Goal: Complete application form: Complete application form

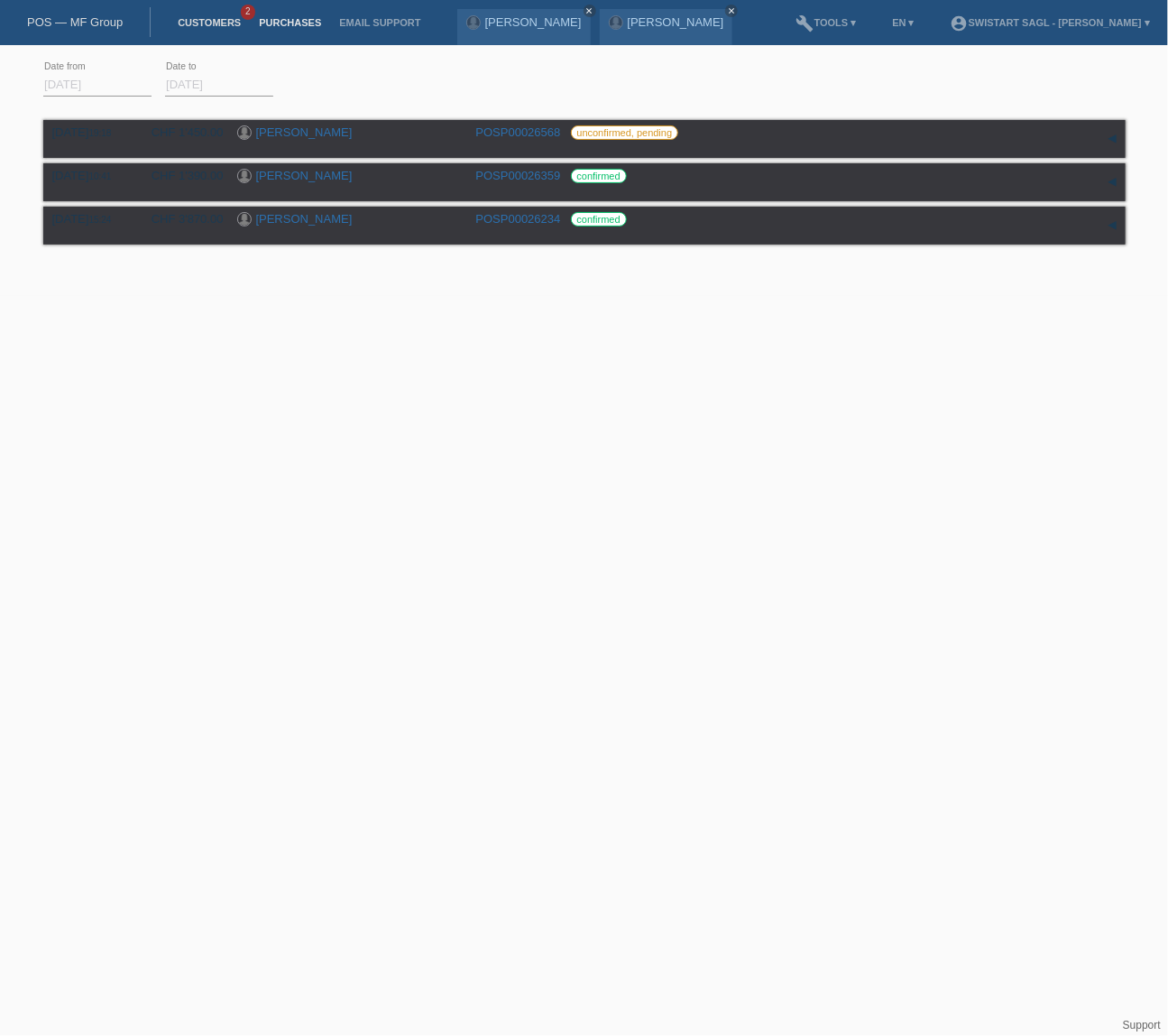
click at [195, 26] on link "Customers" at bounding box center [209, 23] width 81 height 11
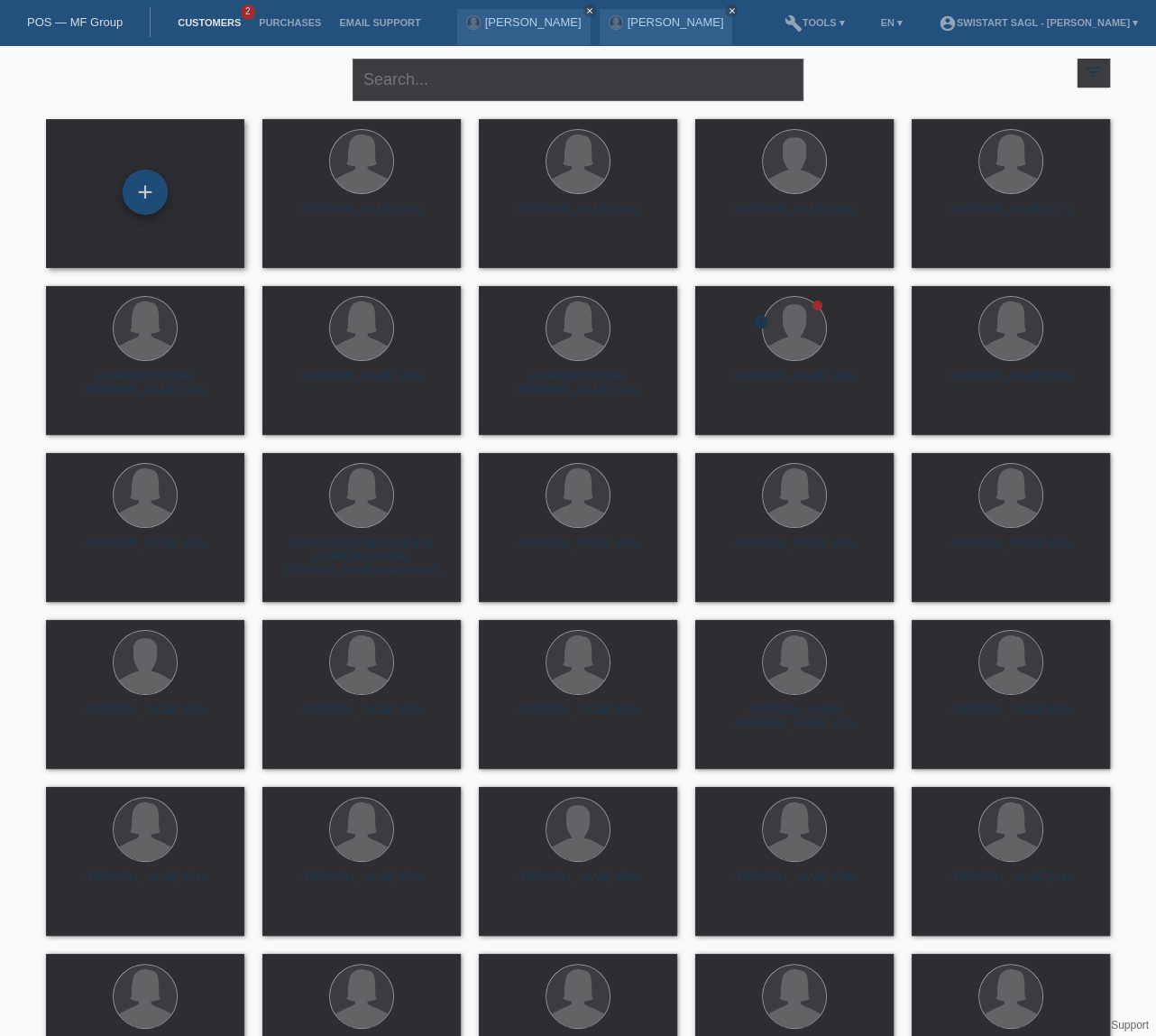
click at [145, 204] on div "+" at bounding box center [146, 193] width 45 height 45
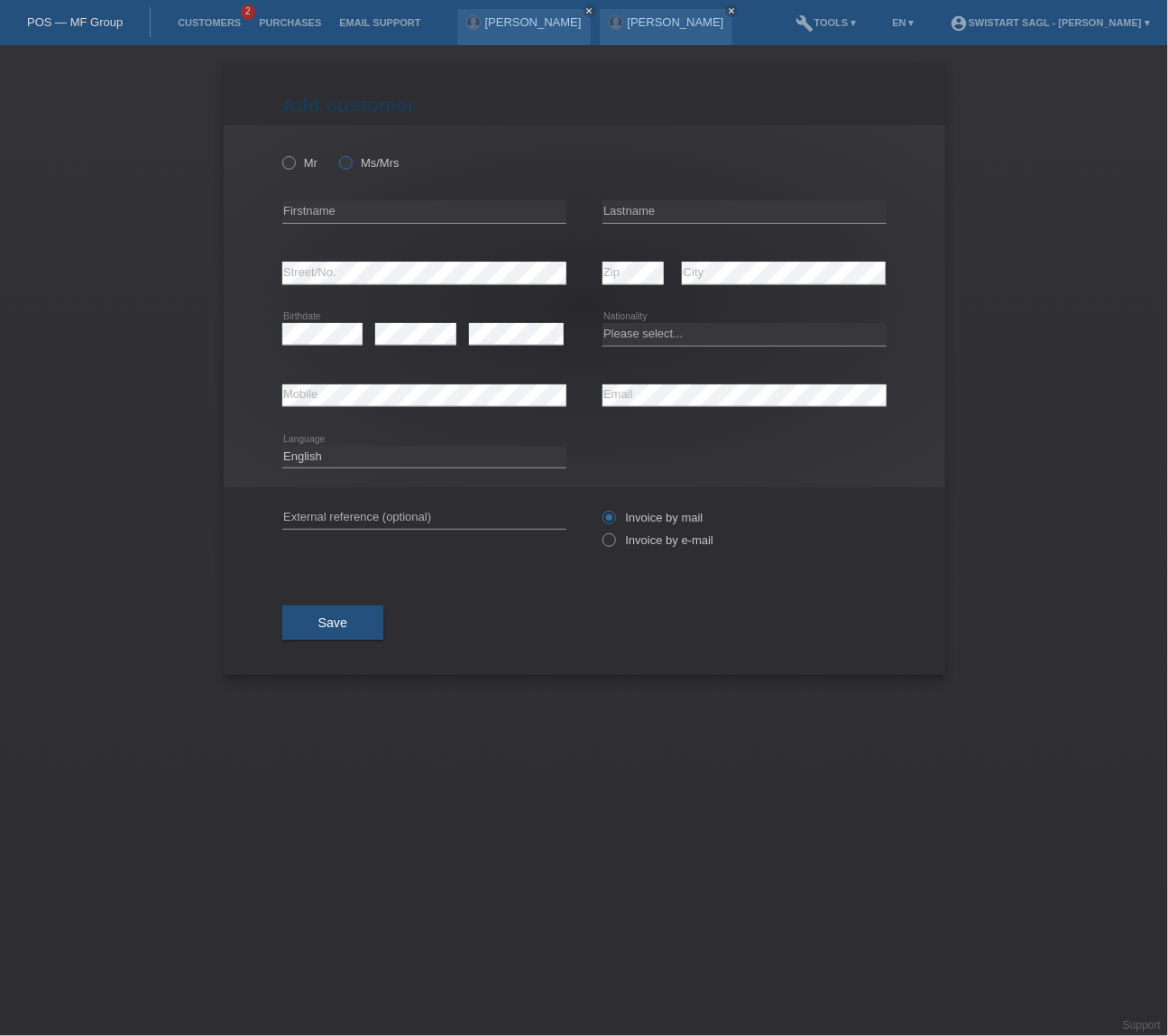
click at [335, 153] on icon at bounding box center [335, 153] width 0 height 0
click at [343, 162] on input "Ms/Mrs" at bounding box center [345, 162] width 11 height 11
radio input "true"
click at [332, 220] on input "text" at bounding box center [424, 211] width 284 height 23
type input "[PERSON_NAME]"
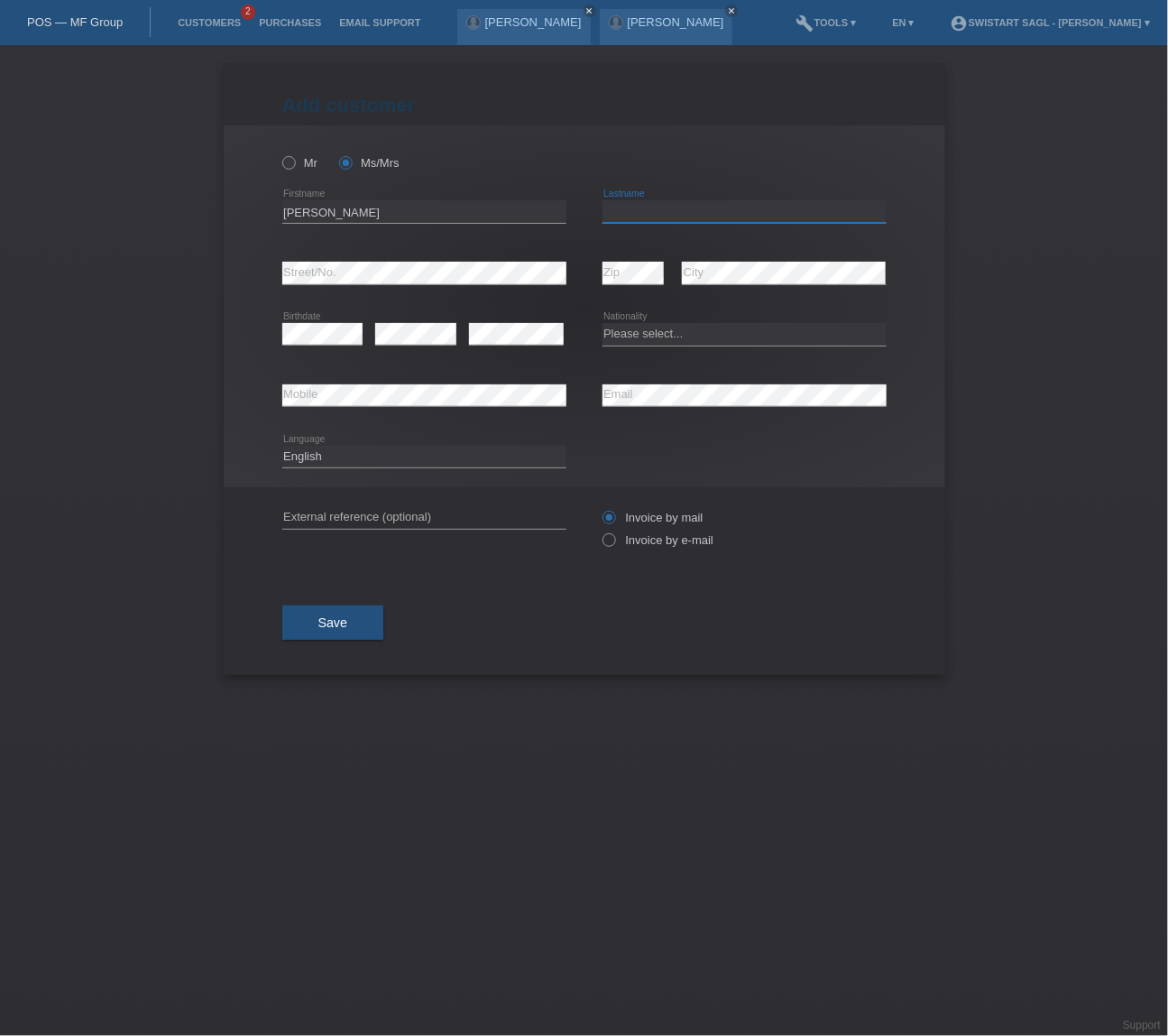
click at [792, 211] on input "text" at bounding box center [745, 211] width 284 height 23
paste input "[PERSON_NAME] [PERSON_NAME] [PERSON_NAME]"
type input "[PERSON_NAME] [PERSON_NAME] [PERSON_NAME]"
click at [638, 332] on select "Please select... Switzerland Austria Germany Liechtenstein ------------ Afghani…" at bounding box center [745, 333] width 284 height 22
select select "PT"
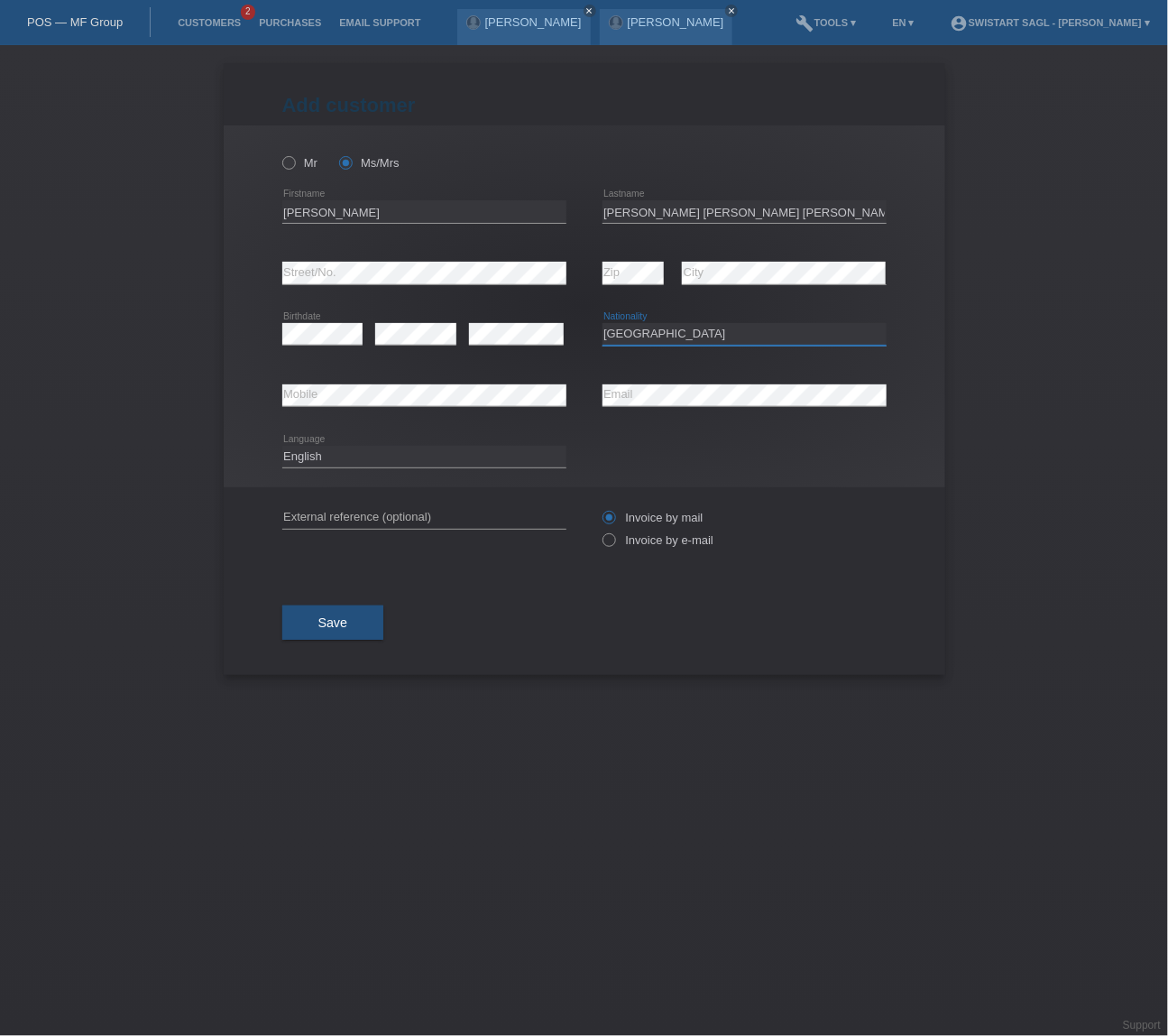
click at [603, 323] on select "Please select... Switzerland Austria Germany Liechtenstein ------------ Afghani…" at bounding box center [745, 333] width 284 height 22
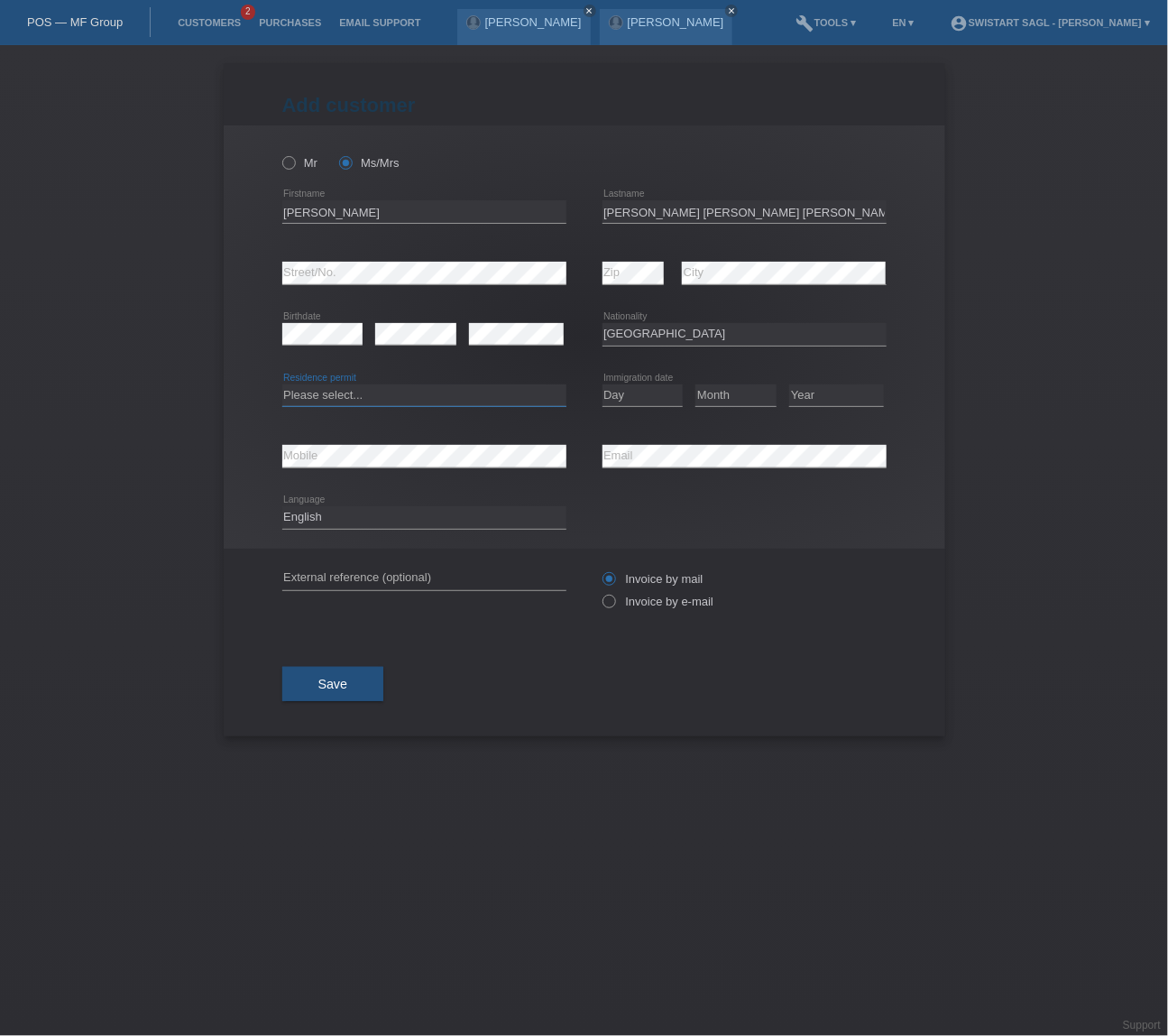
click at [404, 394] on select "Please select... C B B - Refugee status Other" at bounding box center [424, 394] width 284 height 22
select select "C"
click at [283, 384] on select "Please select... C B B - Refugee status Other" at bounding box center [424, 394] width 284 height 22
click at [636, 394] on select "Day 01 02 03 04 05 06 07 08 09 10 11" at bounding box center [643, 394] width 81 height 22
select select "25"
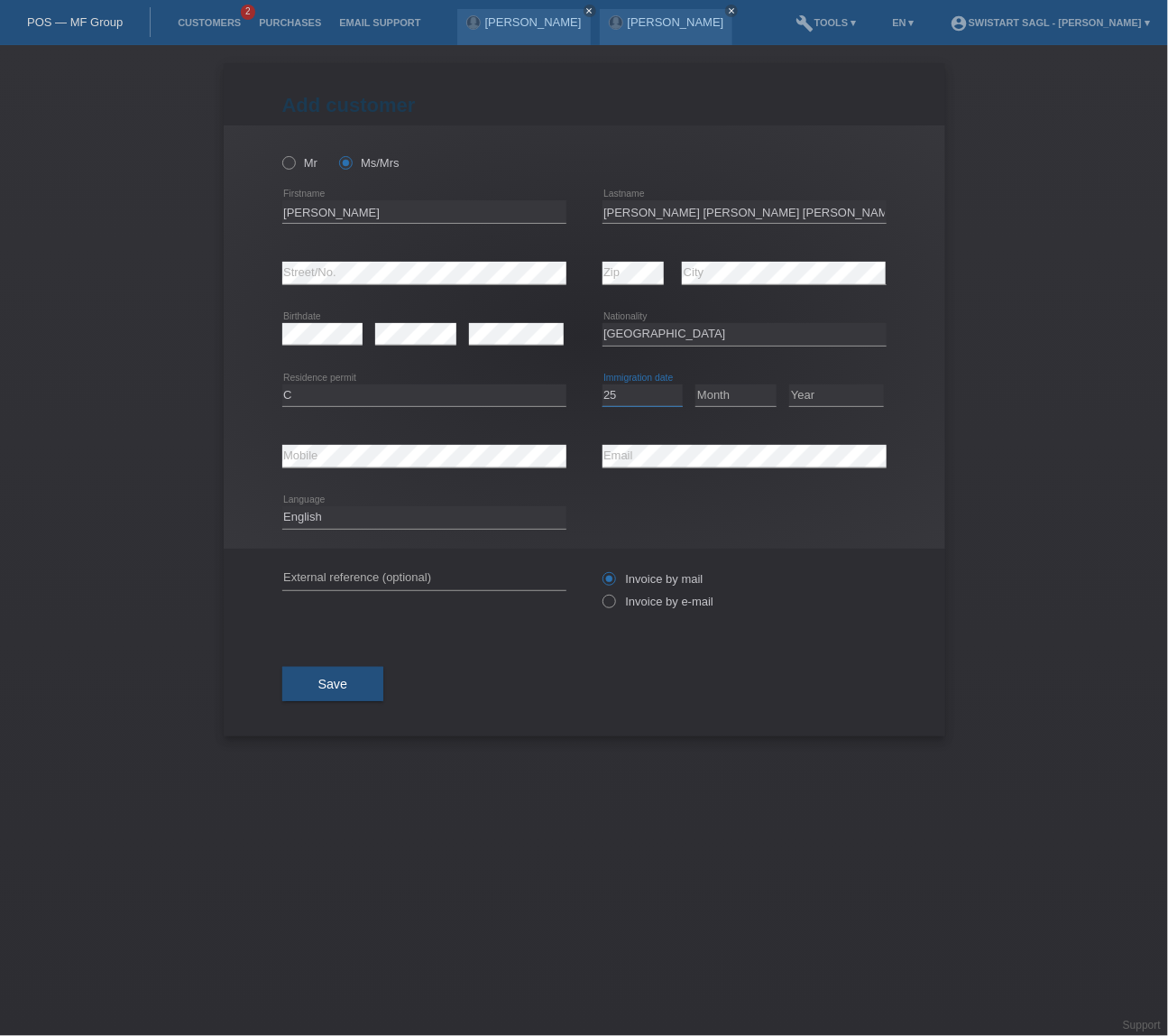
click at [603, 384] on select "Day 01 02 03 04 05 06 07 08 09 10 11" at bounding box center [643, 394] width 81 height 22
click at [730, 399] on select "Month 01 02 03 04 05 06 07 08 09 10 11" at bounding box center [736, 394] width 81 height 22
select select "09"
click at [696, 384] on select "Month 01 02 03 04 05 06 07 08 09 10 11" at bounding box center [736, 394] width 81 height 22
click at [839, 381] on div "Year 2025 2024 2023 2022 2021 2020 2019 2018 2017" at bounding box center [837, 395] width 95 height 61
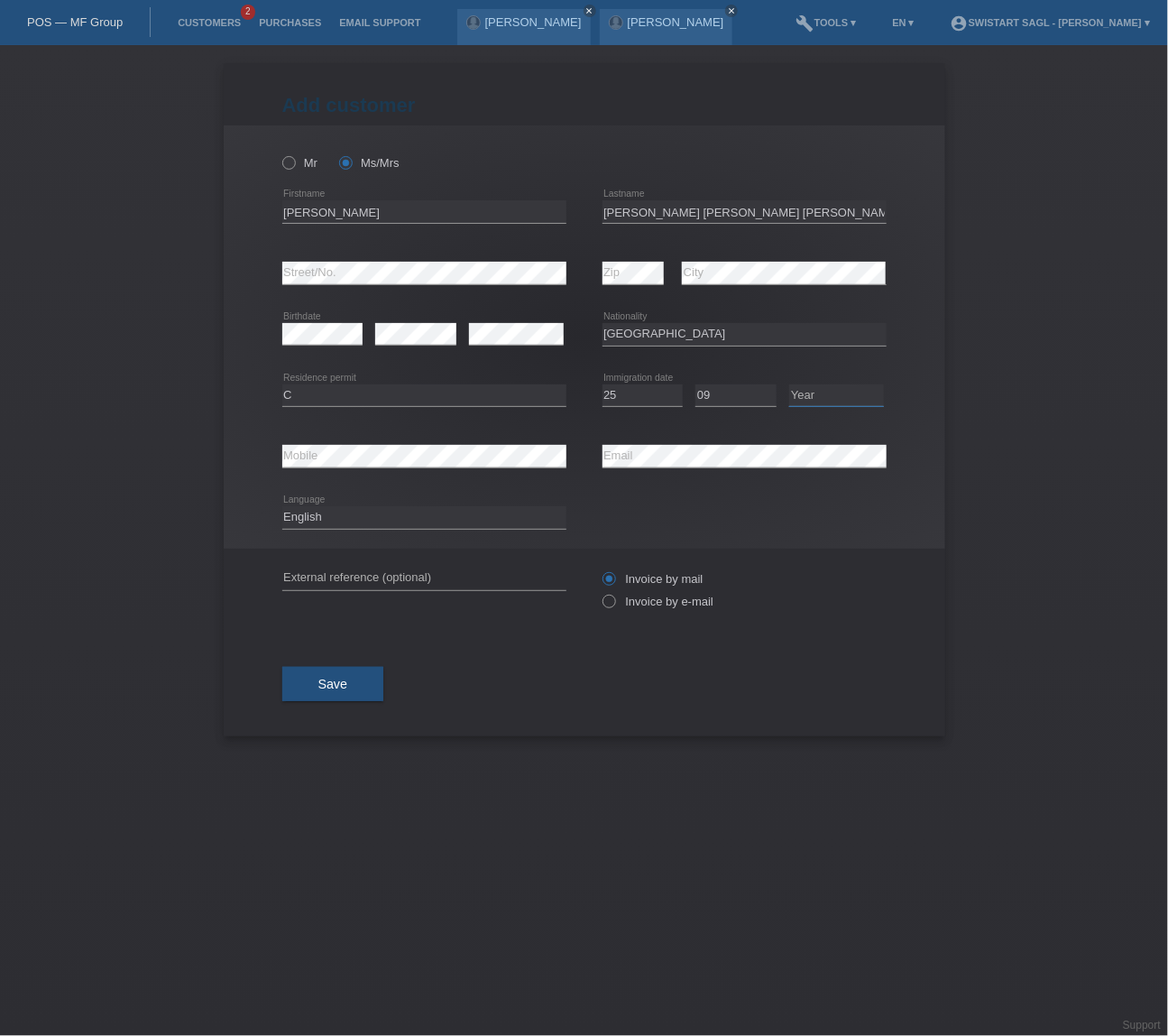
click at [838, 393] on select "Year 2025 2024 2023 2022 2021 2020 2019 2018 2017 2016 2015 2014 2013 2012 2011…" at bounding box center [837, 394] width 95 height 22
select select "2009"
click at [790, 384] on select "Year 2025 2024 2023 2022 2021 2020 2019 2018 2017 2016 2015 2014 2013 2012 2011…" at bounding box center [837, 394] width 95 height 22
click at [791, 437] on div "error Email" at bounding box center [745, 456] width 284 height 61
click at [373, 575] on input "text" at bounding box center [424, 579] width 284 height 23
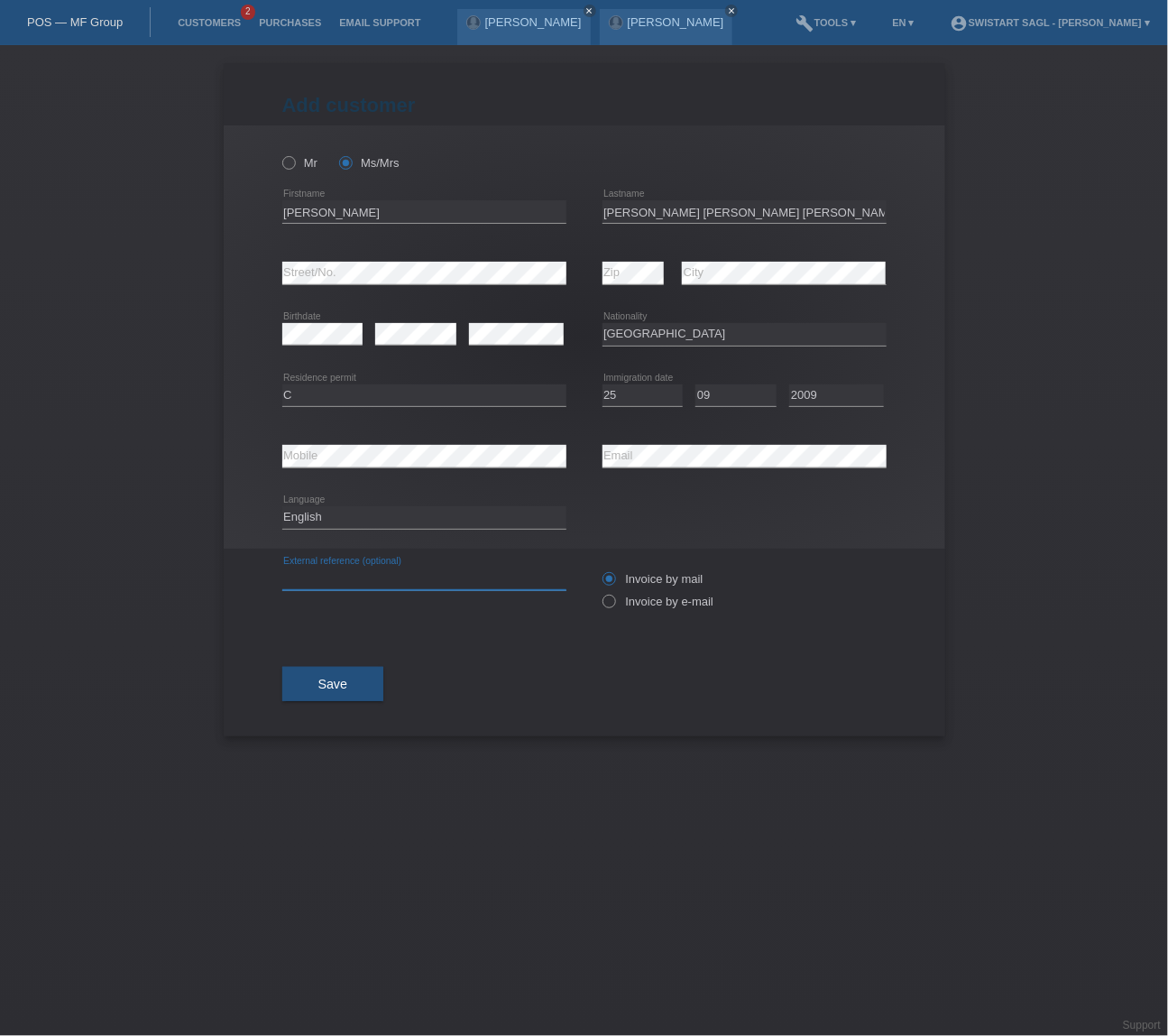
paste input "[PERSON_NAME]"
type input "[PERSON_NAME]"
click at [355, 690] on button "Save" at bounding box center [333, 684] width 102 height 35
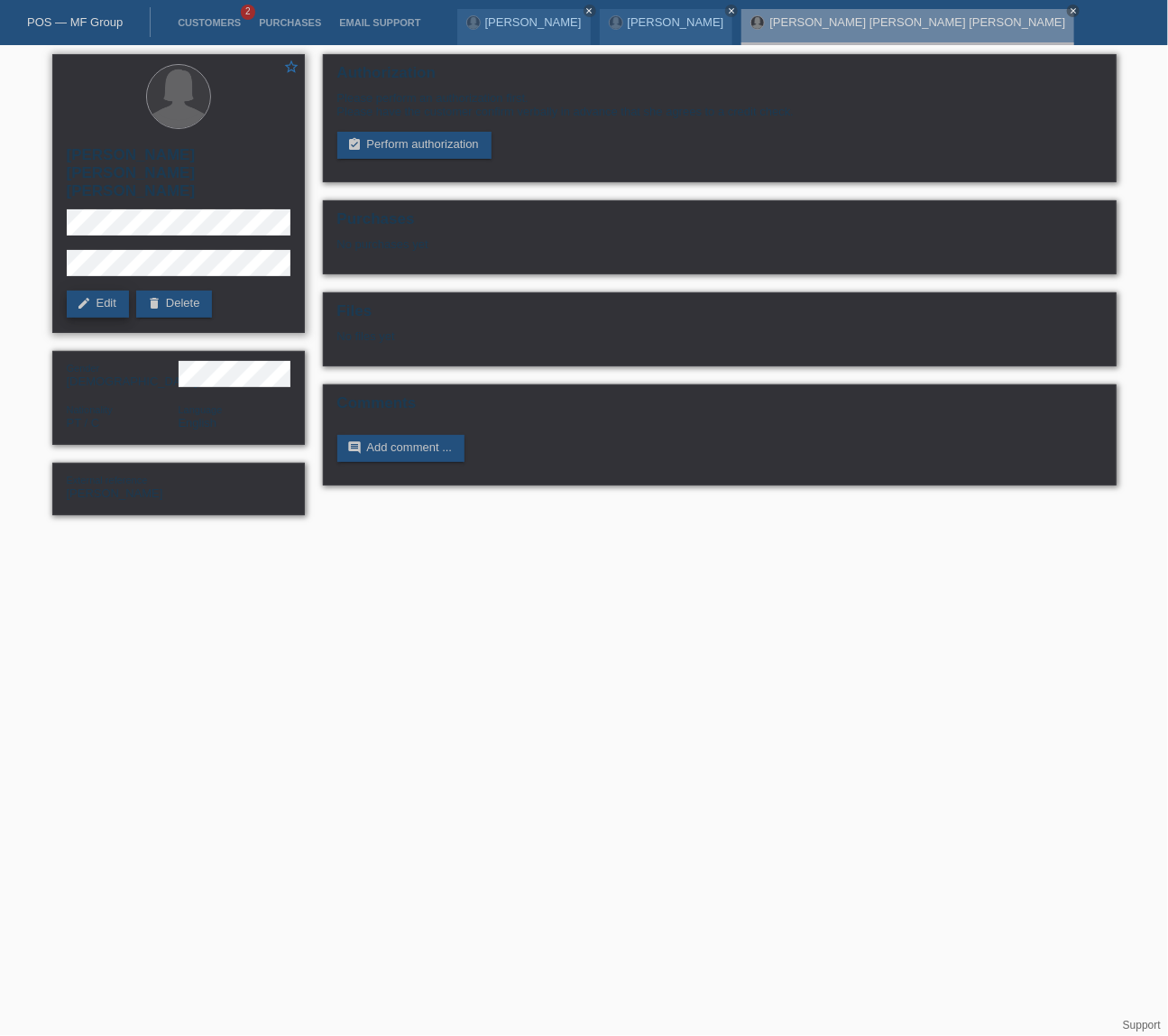
click at [99, 290] on link "edit Edit" at bounding box center [98, 303] width 62 height 27
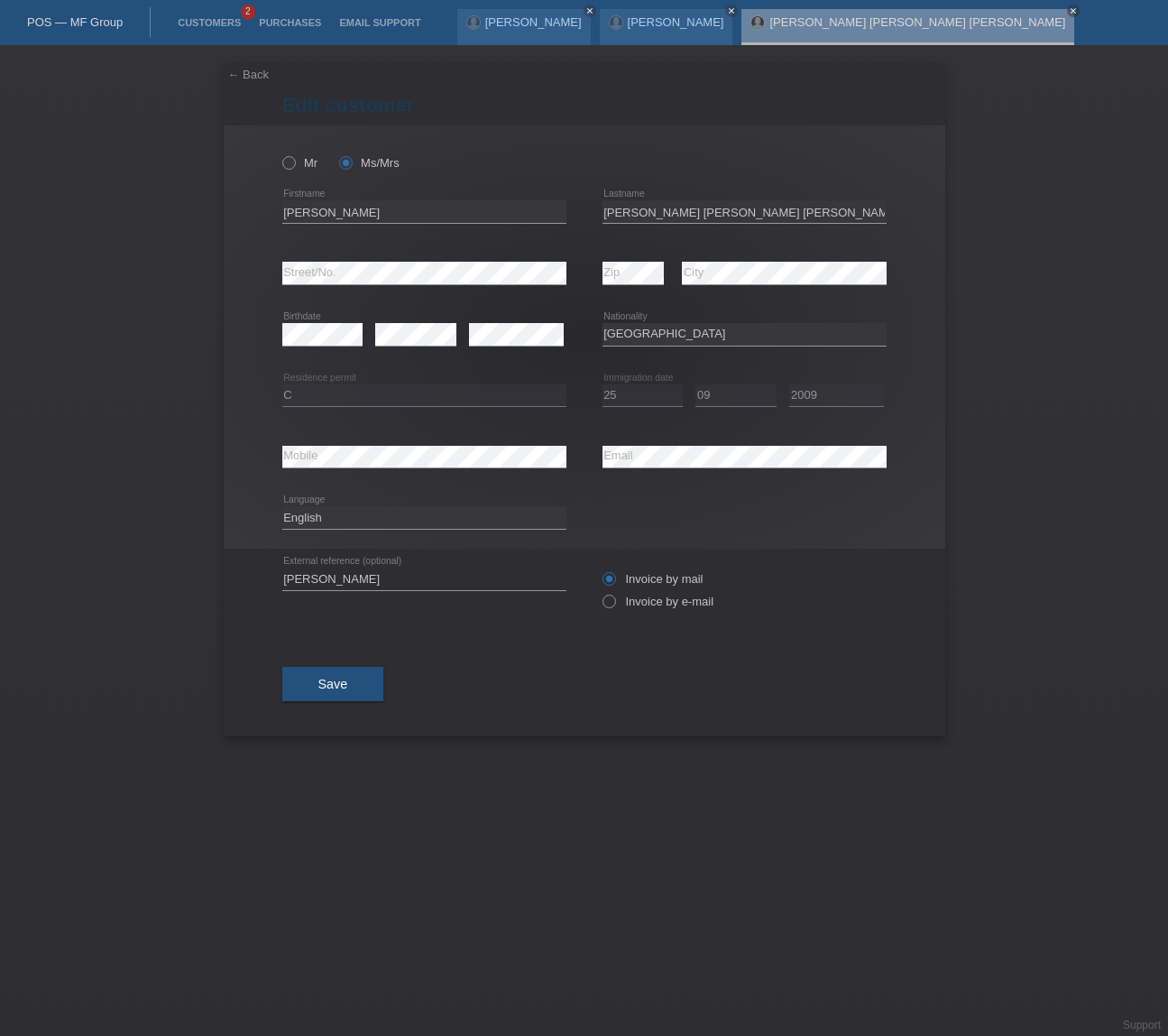
select select "PT"
select select "C"
select select "25"
select select "09"
select select "2009"
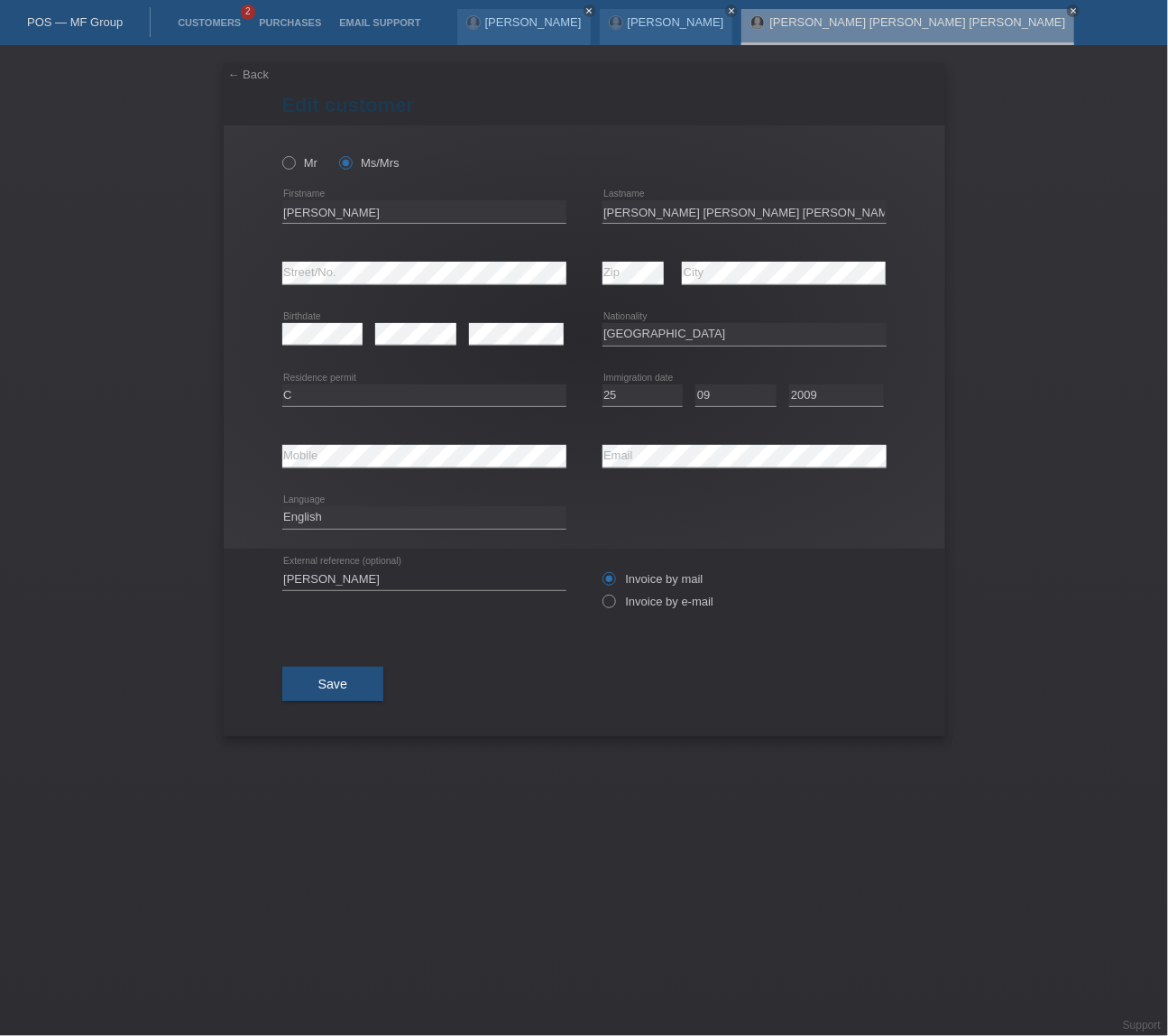
click at [670, 591] on div "Invoice by mail Invoice by e-mail" at bounding box center [745, 590] width 284 height 45
click at [632, 601] on label "Invoice by e-mail" at bounding box center [658, 601] width 112 height 13
click at [614, 601] on input "Invoice by e-mail" at bounding box center [608, 606] width 11 height 23
radio input "true"
click at [351, 676] on button "Save" at bounding box center [333, 684] width 102 height 35
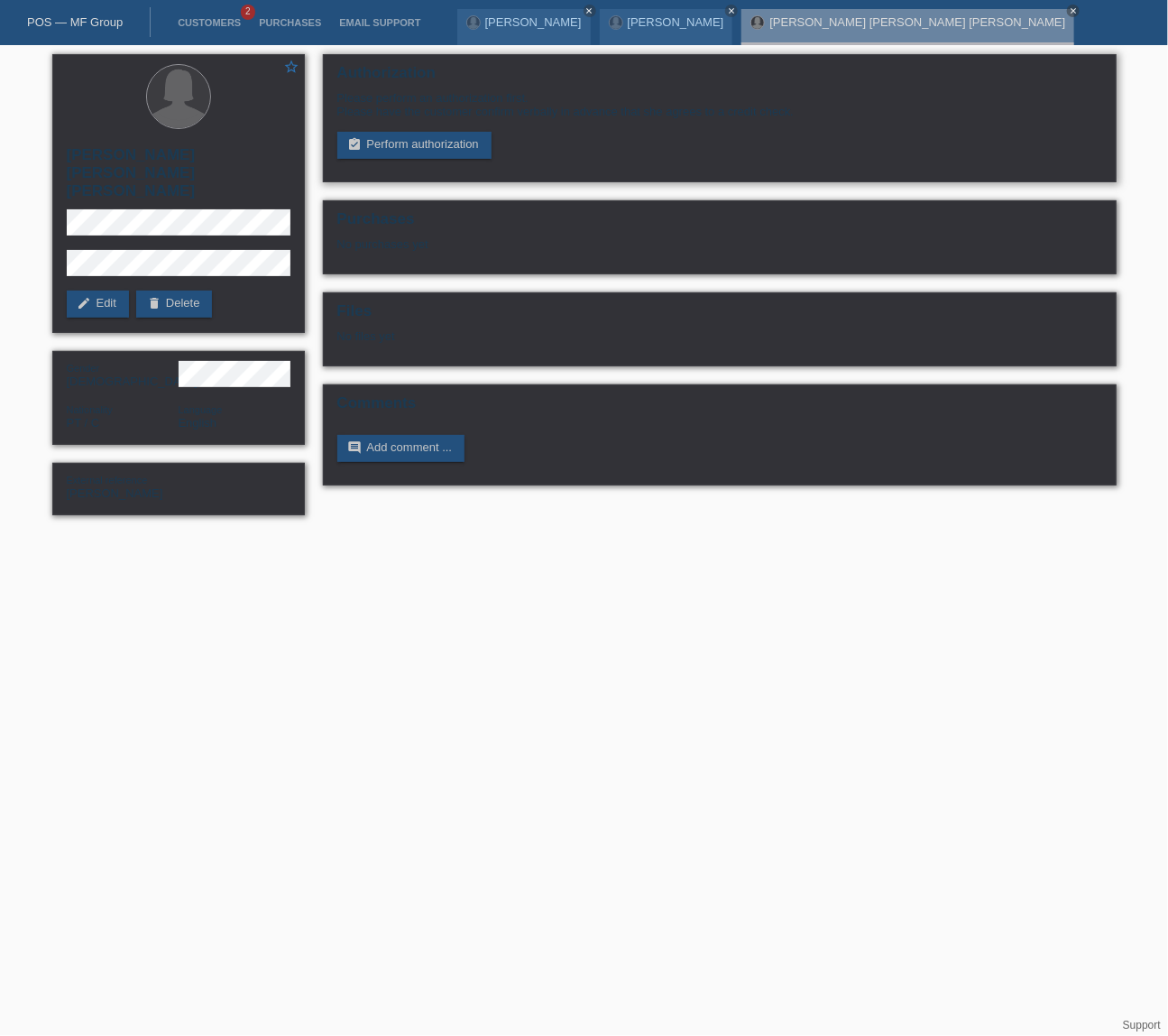
drag, startPoint x: 427, startPoint y: 145, endPoint x: 429, endPoint y: 168, distance: 23.1
click at [427, 145] on link "assignment_turned_in Perform authorization" at bounding box center [414, 145] width 154 height 27
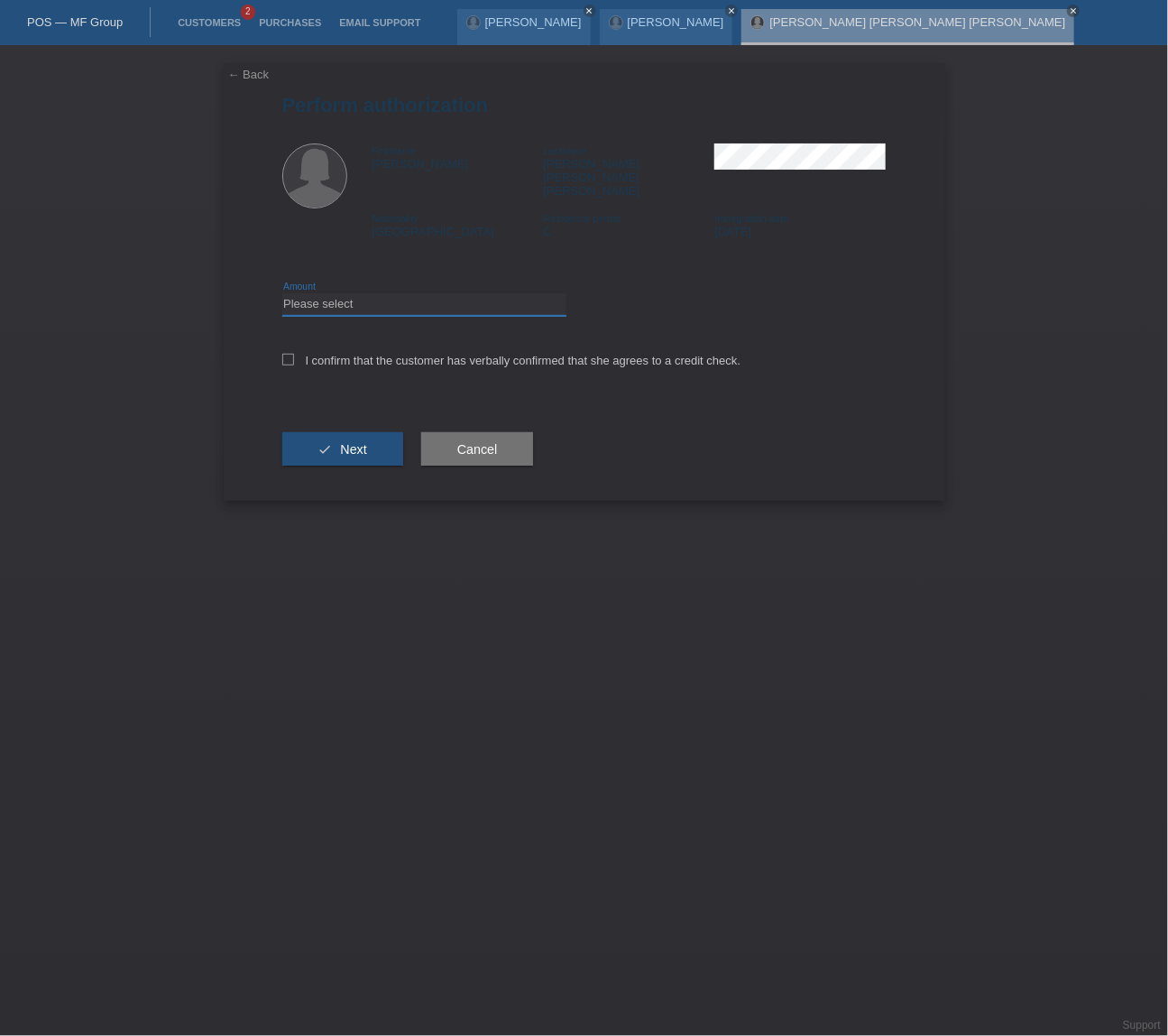
click at [359, 293] on select "Please select CHF 1.00 - CHF 499.00 CHF 500.00 - CHF 1'999.00 CHF 2'000.00 - CH…" at bounding box center [424, 303] width 284 height 22
select select "2"
click at [283, 293] on select "Please select CHF 1.00 - CHF 499.00 CHF 500.00 - CHF 1'999.00 CHF 2'000.00 - CH…" at bounding box center [424, 303] width 284 height 22
click at [297, 354] on label "I confirm that the customer has verbally confirmed that she agrees to a credit …" at bounding box center [512, 361] width 459 height 13
click at [294, 354] on input "I confirm that the customer has verbally confirmed that she agrees to a credit …" at bounding box center [288, 360] width 11 height 11
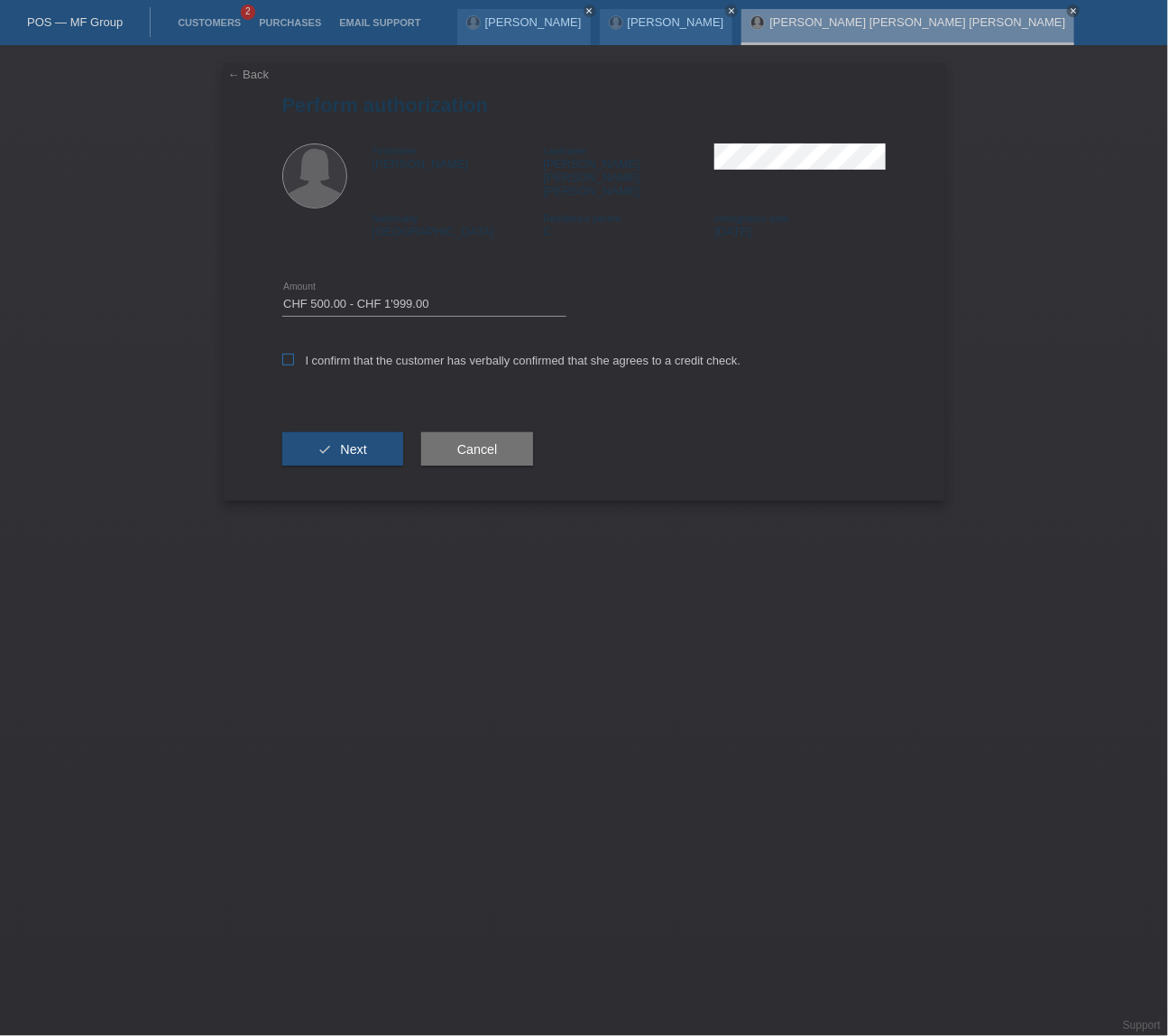
checkbox input "true"
click at [318, 442] on icon "check" at bounding box center [325, 449] width 14 height 14
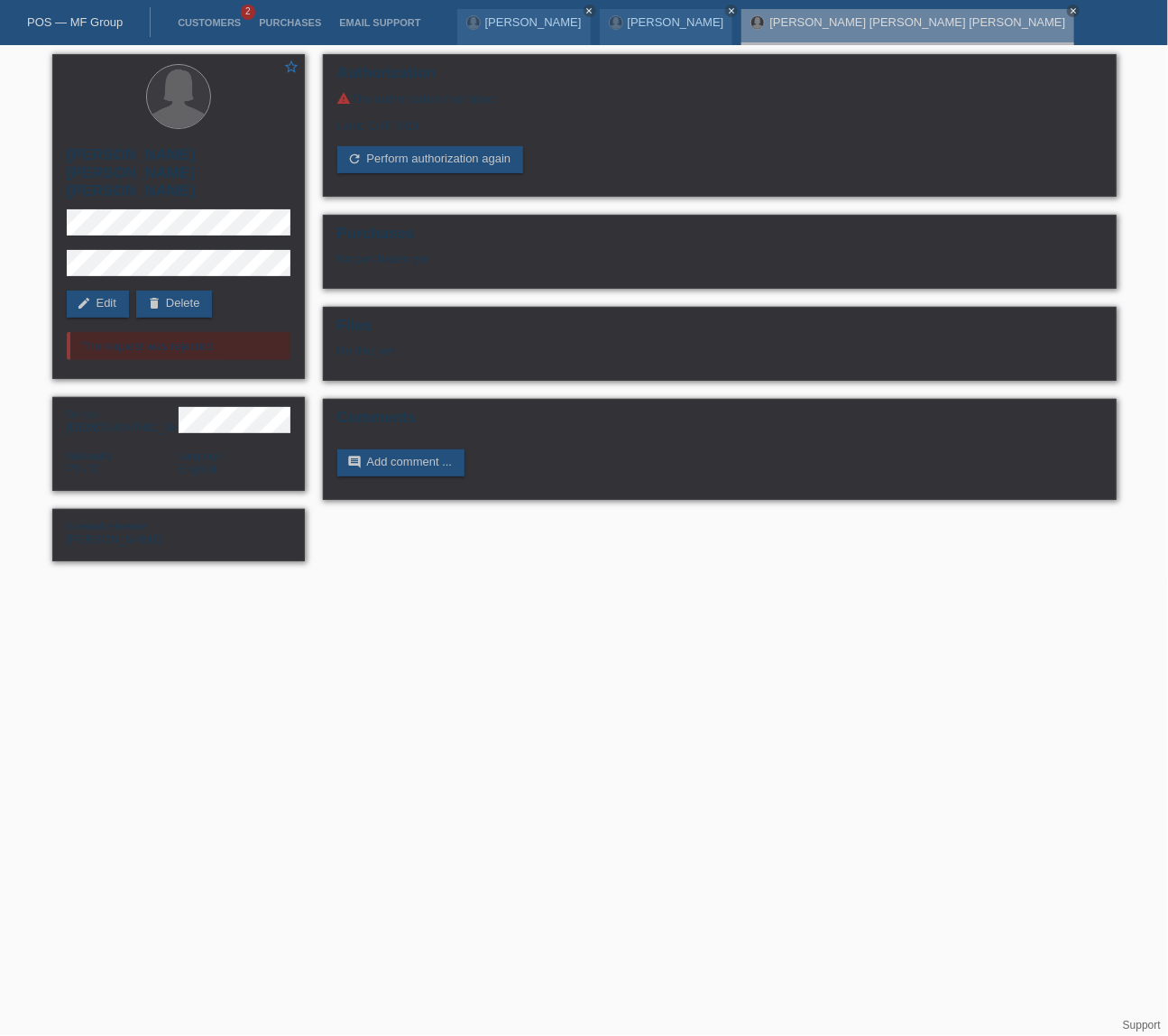
click at [648, 580] on html "POS — MF Group Customers 2 Purchases Email Support [PERSON_NAME] close close" at bounding box center [584, 289] width 1168 height 580
click at [1068, 9] on icon "close" at bounding box center [1073, 11] width 9 height 9
